Goal: Ask a question

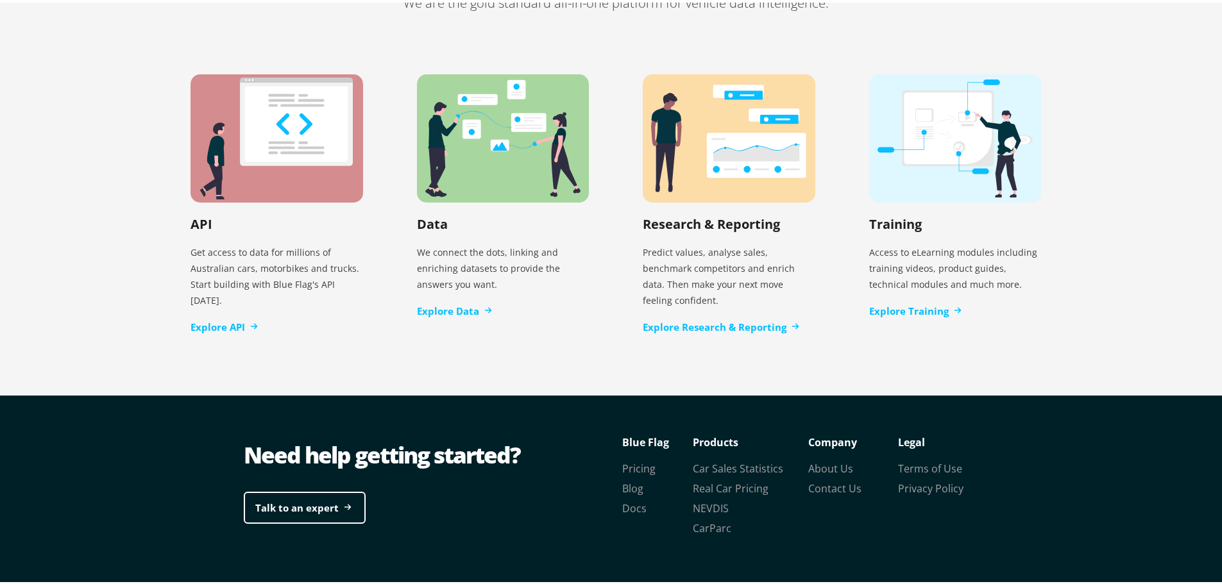
scroll to position [2624, 0]
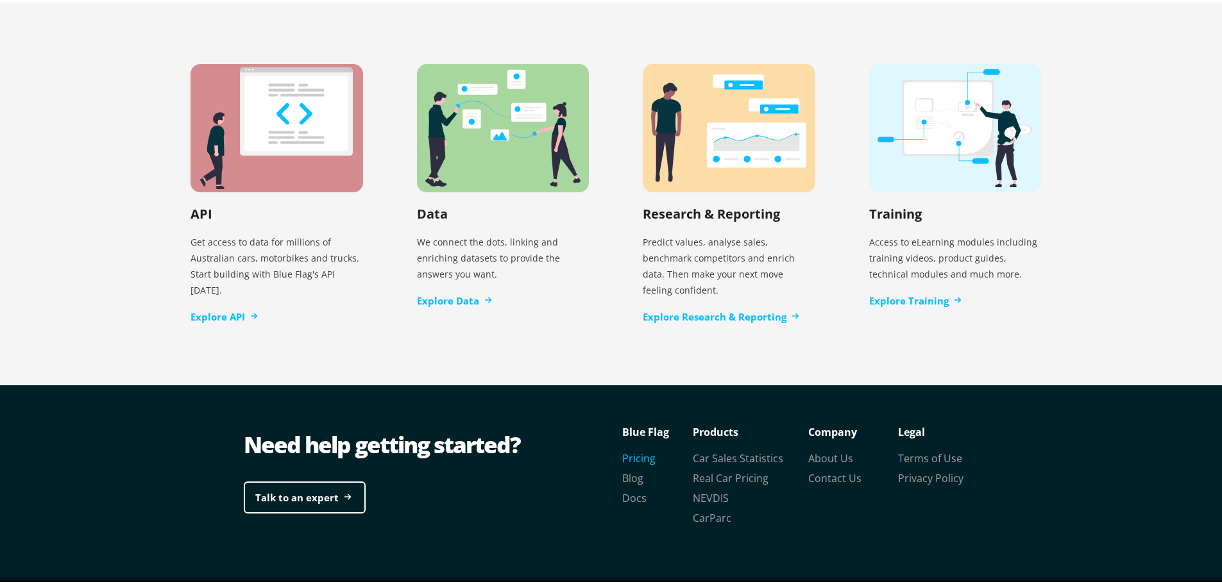
click at [636, 449] on link "Pricing" at bounding box center [638, 456] width 33 height 14
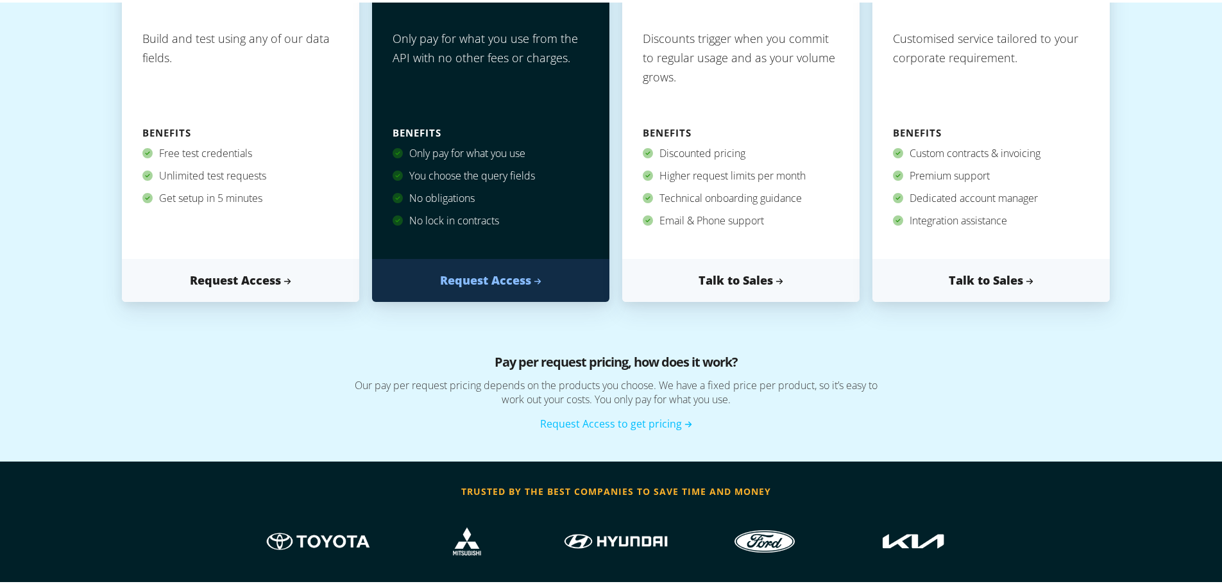
scroll to position [149, 0]
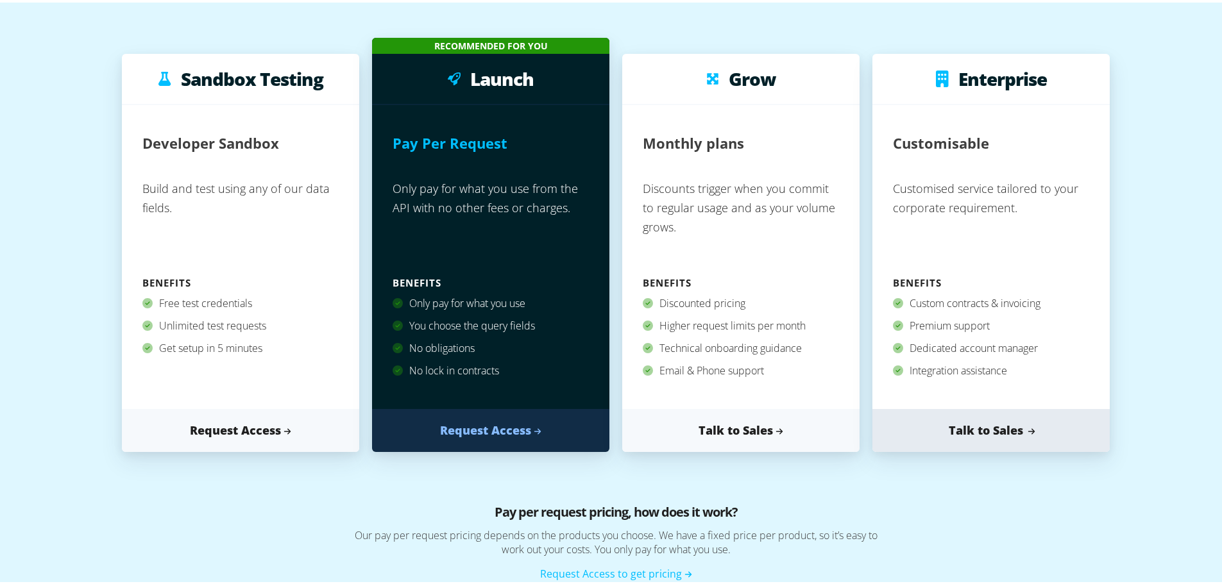
click at [983, 431] on link "Talk to Sales" at bounding box center [990, 428] width 237 height 43
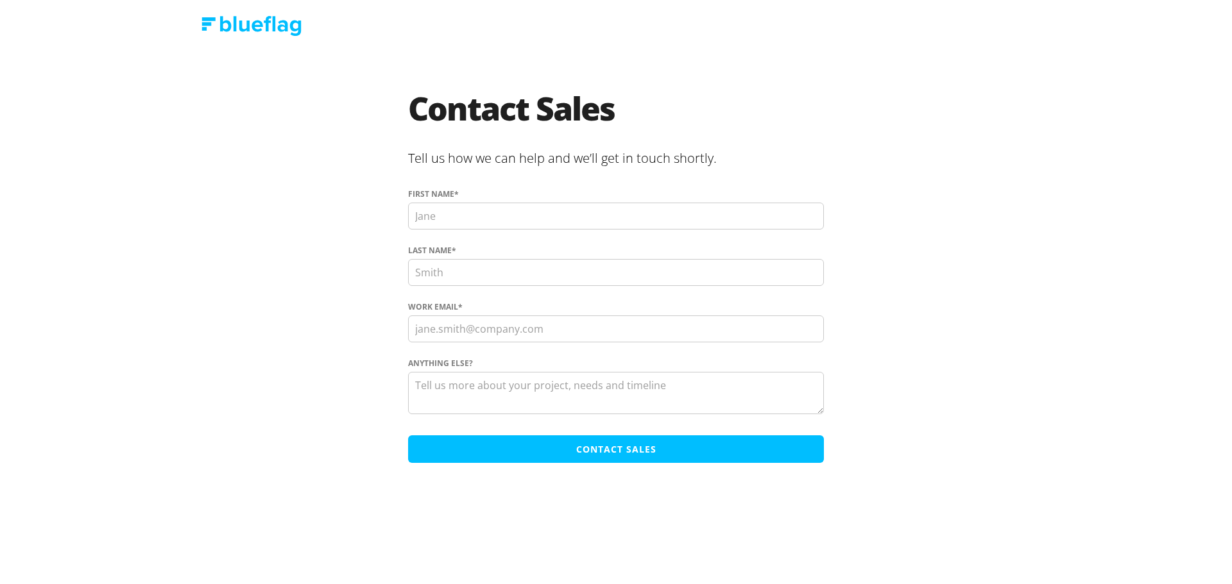
click at [458, 216] on input "First name *" at bounding box center [616, 216] width 416 height 27
type input "Brad"
type input "Kellas"
type input "brad@datadotid.com"
click at [467, 390] on textarea "Anything else?" at bounding box center [616, 393] width 416 height 42
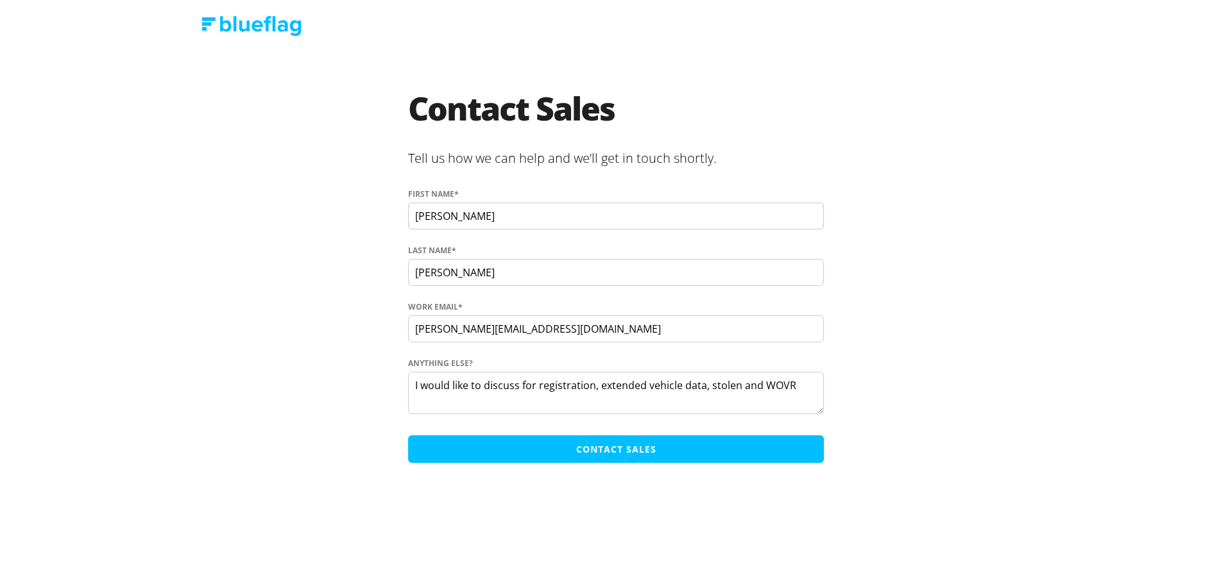
type textarea "I would like to discuss for registration, extended vehicle data, stolen and WOVR"
click at [650, 460] on input "Contact Sales" at bounding box center [616, 450] width 416 height 28
